Goal: Transaction & Acquisition: Purchase product/service

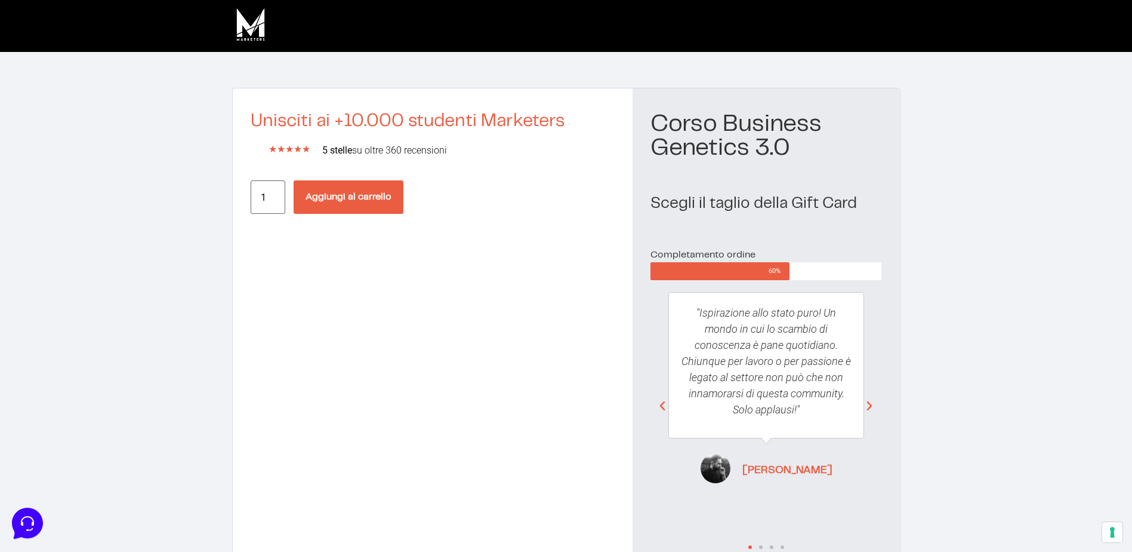
click at [334, 197] on button "Aggiungi al carrello" at bounding box center [349, 196] width 110 height 33
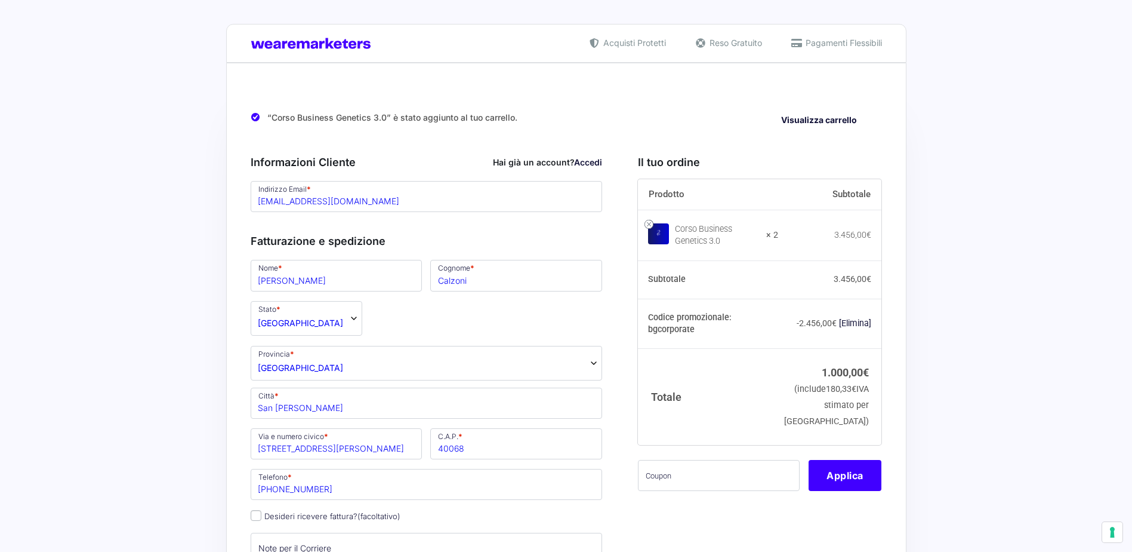
select select "BO"
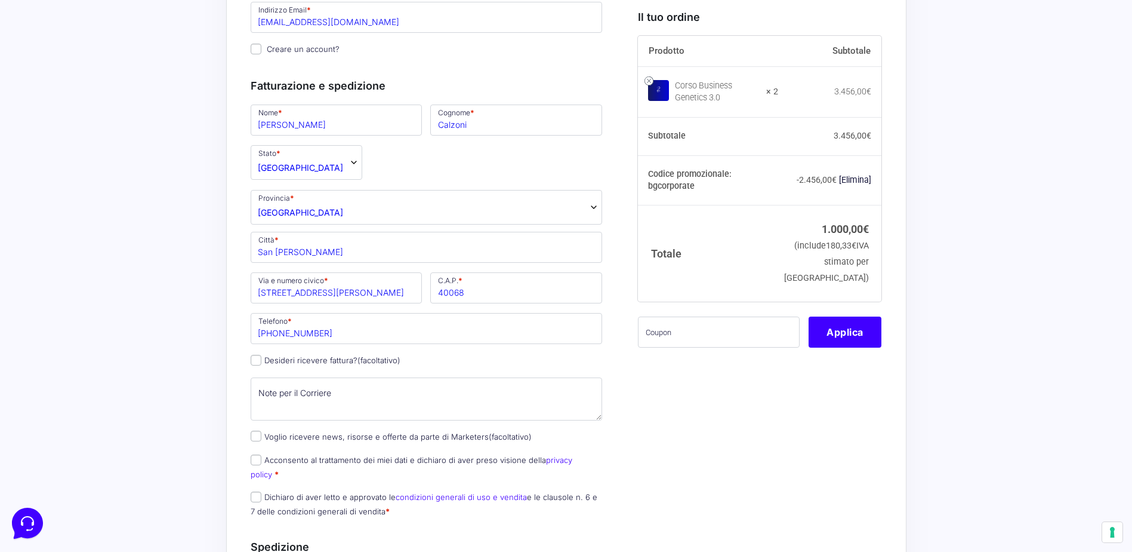
scroll to position [239, 0]
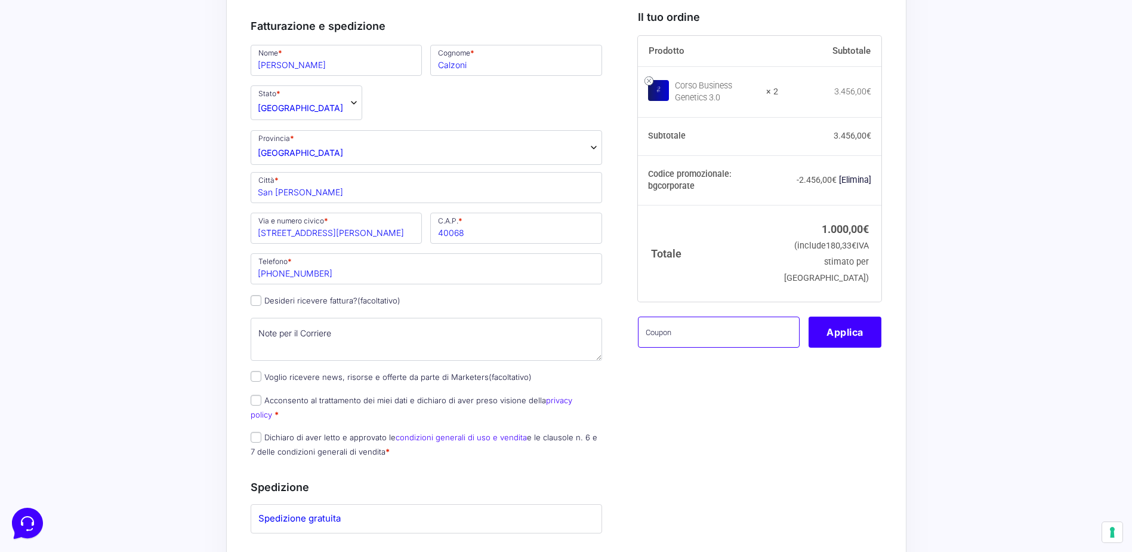
click at [707, 347] on input "text" at bounding box center [719, 331] width 162 height 31
paste input "BGCorporat"
click at [832, 347] on button "Applica" at bounding box center [845, 331] width 73 height 31
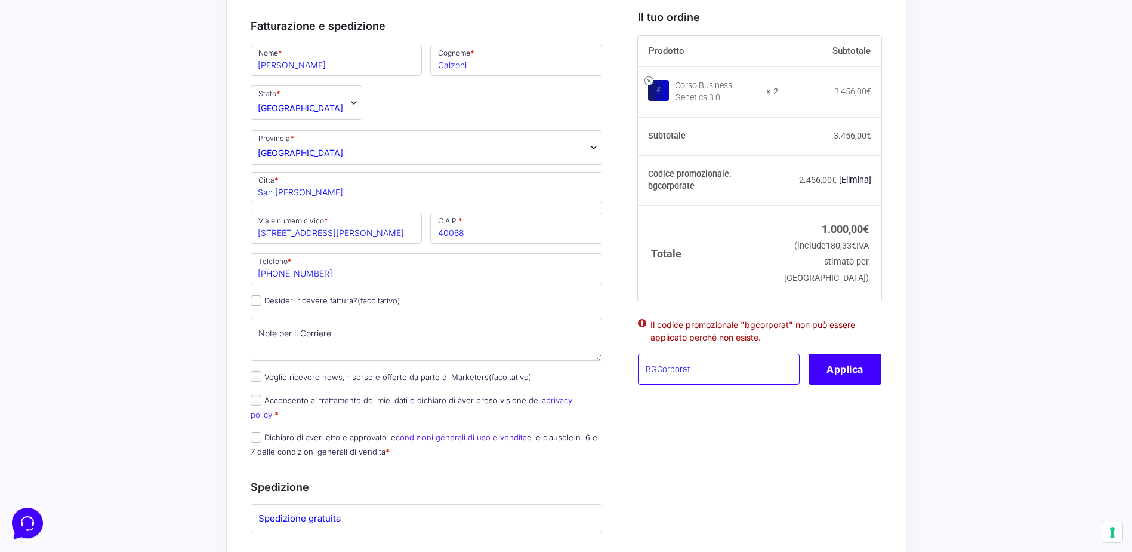
click at [707, 384] on input "BGCorporat" at bounding box center [719, 368] width 162 height 31
type input "BGCorporate"
click at [845, 384] on button "Applica" at bounding box center [845, 368] width 73 height 31
click at [846, 384] on button "Applica" at bounding box center [845, 368] width 73 height 31
drag, startPoint x: 707, startPoint y: 385, endPoint x: 620, endPoint y: 383, distance: 87.2
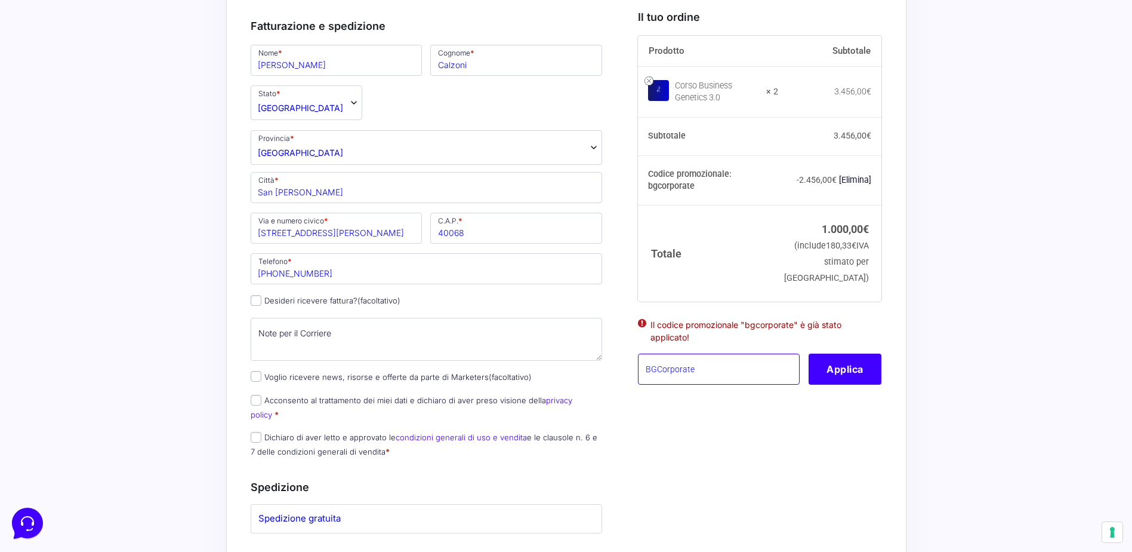
click at [620, 383] on form "Informazioni Cliente Hai già un account? Accedi Indirizzo Email * calzo.creator…" at bounding box center [567, 455] width 632 height 1107
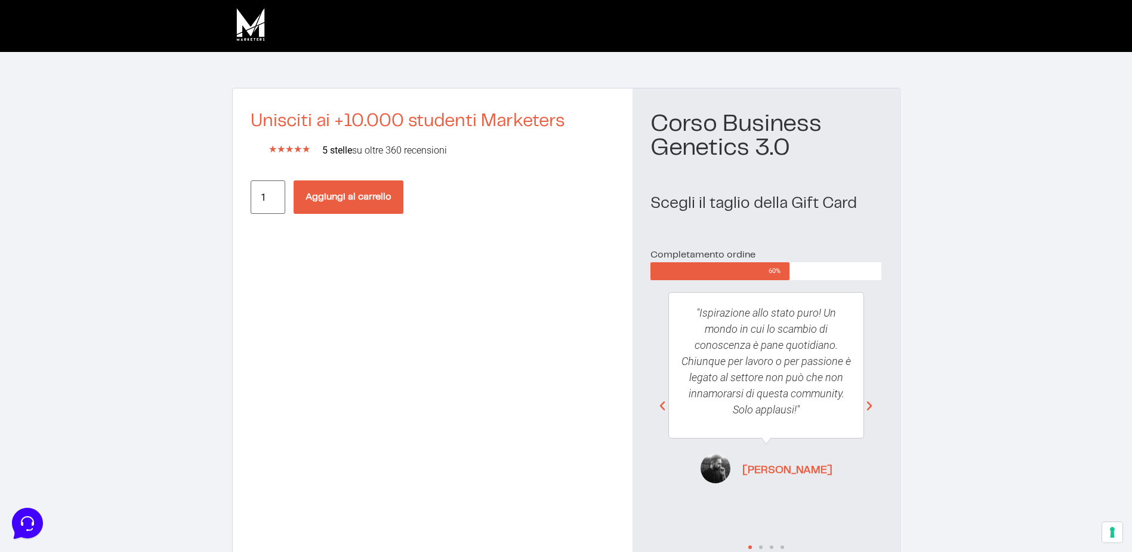
click at [344, 201] on button "Aggiungi al carrello" at bounding box center [349, 196] width 110 height 33
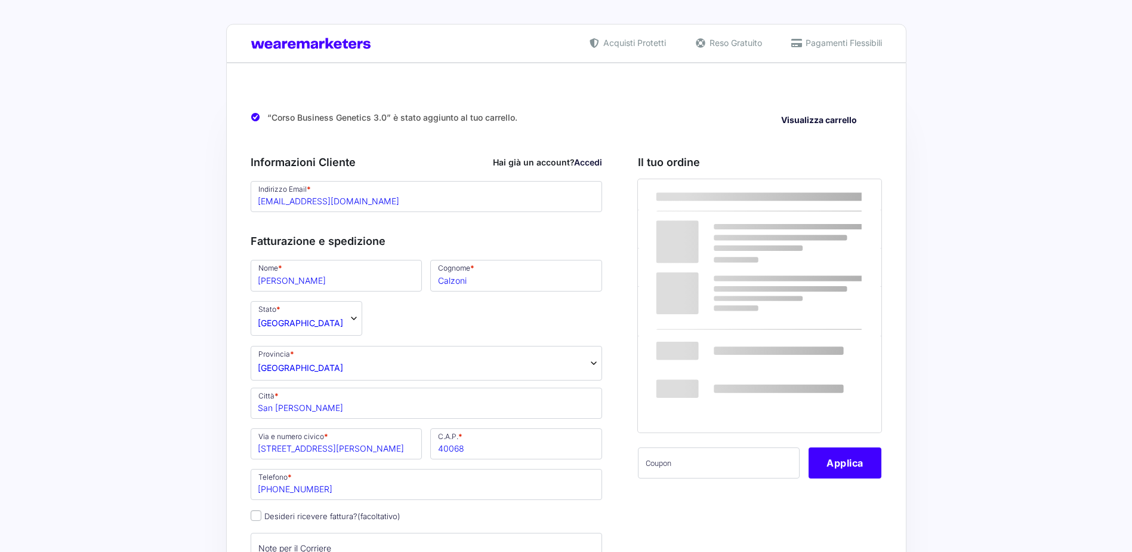
select select "BO"
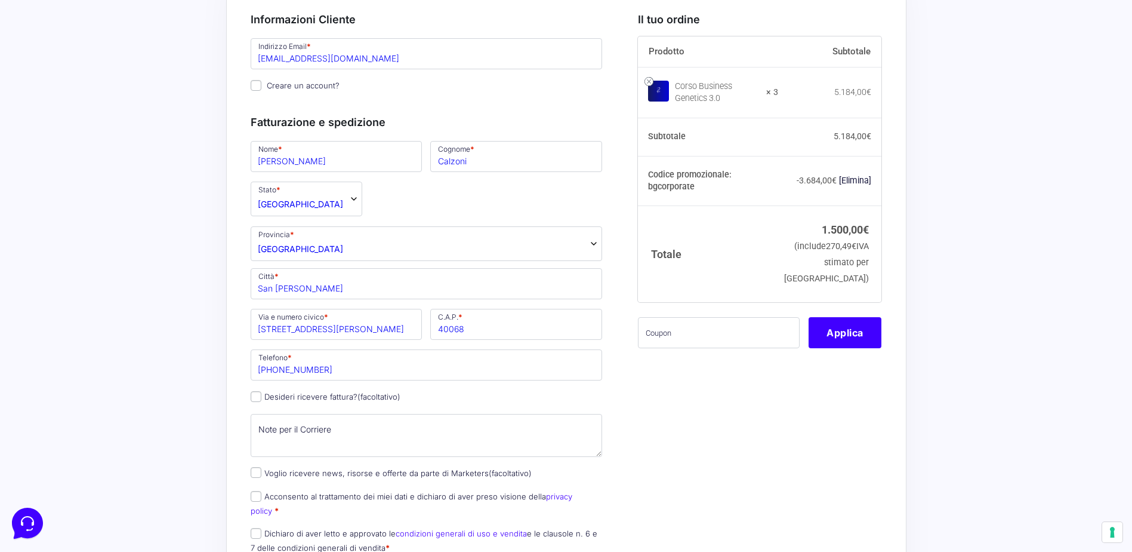
scroll to position [179, 0]
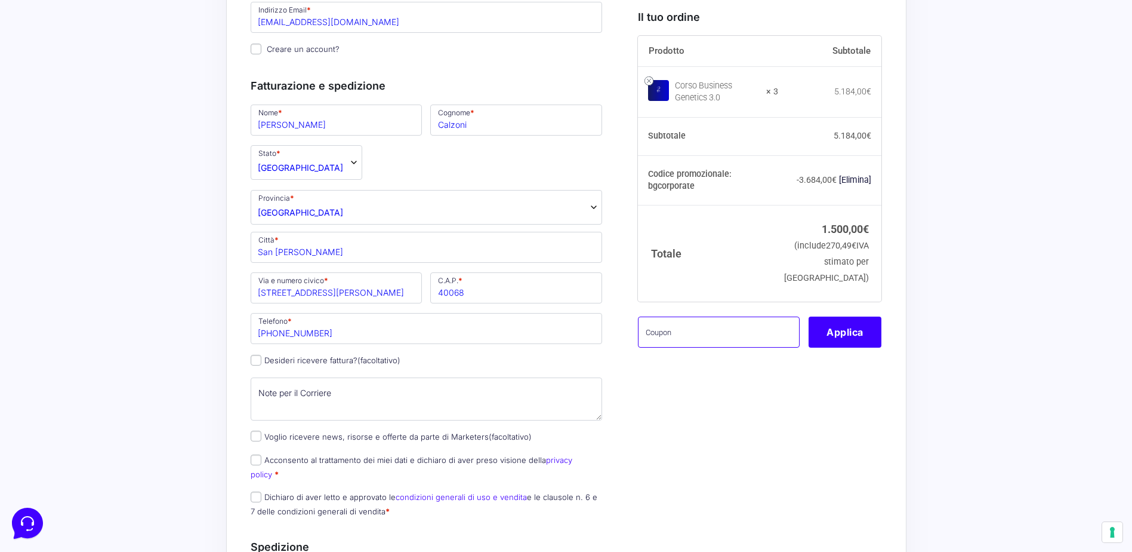
click at [681, 347] on input "text" at bounding box center [719, 331] width 162 height 31
paste input "BGCorporate"
type input "BGCorporate"
click at [843, 347] on button "Applica" at bounding box center [845, 331] width 73 height 31
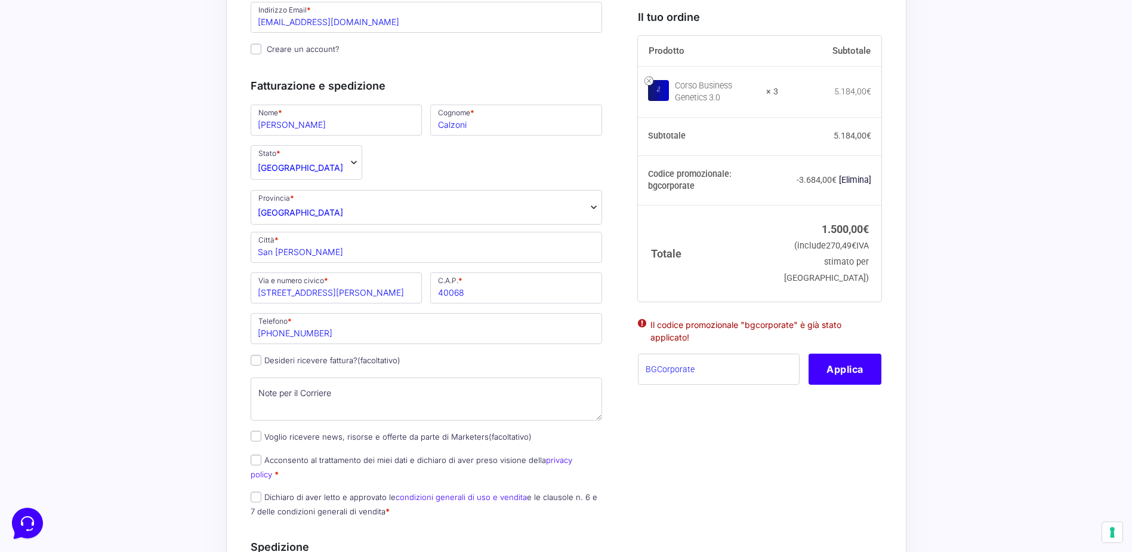
scroll to position [119, 0]
